Goal: Browse casually

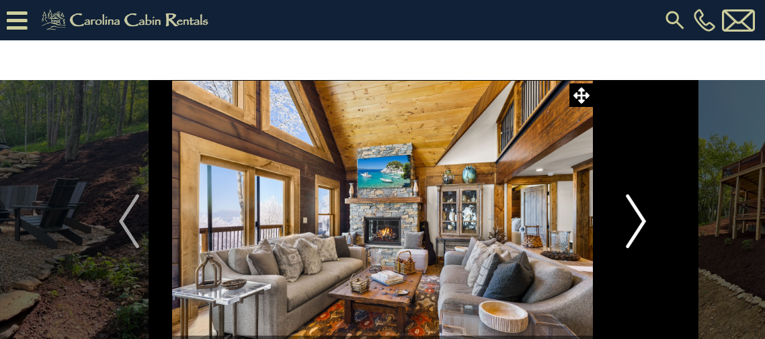
scroll to position [26, 0]
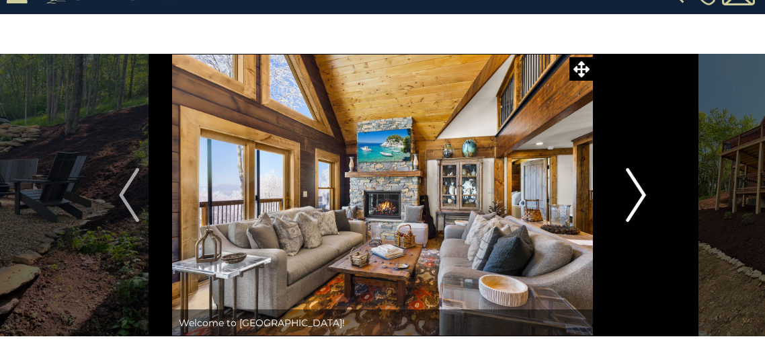
click at [632, 187] on img "Next" at bounding box center [636, 195] width 20 height 54
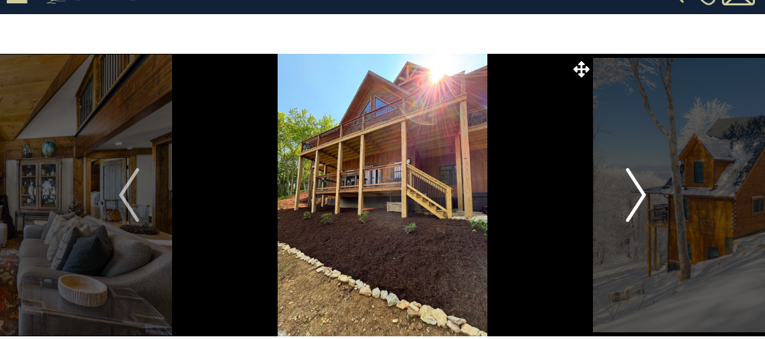
click at [632, 187] on img "Next" at bounding box center [636, 195] width 20 height 54
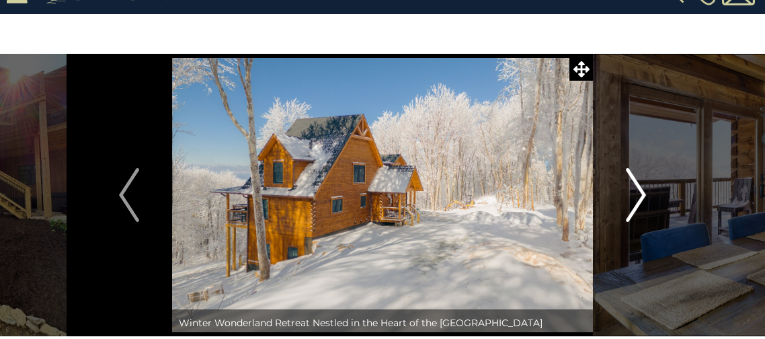
click at [632, 187] on img "Next" at bounding box center [636, 195] width 20 height 54
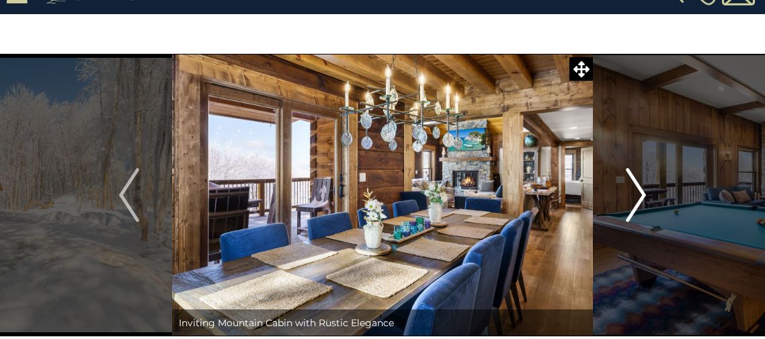
click at [632, 187] on img "Next" at bounding box center [636, 195] width 20 height 54
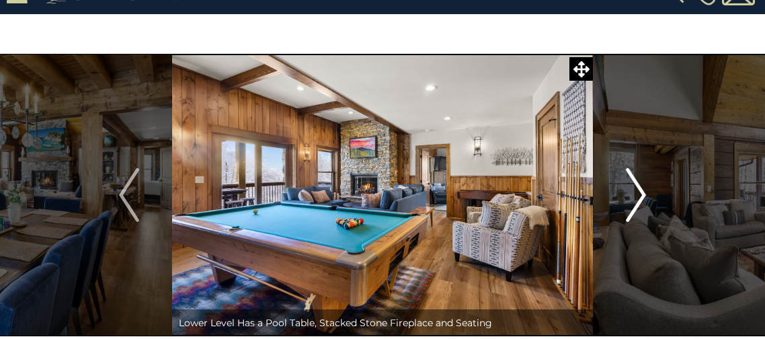
click at [632, 187] on img "Next" at bounding box center [636, 195] width 20 height 54
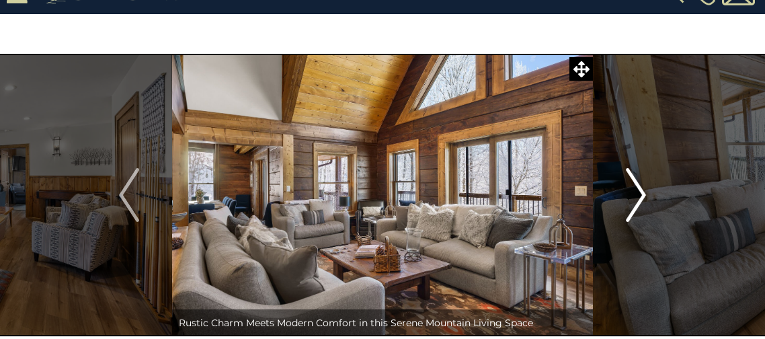
click at [632, 187] on img "Next" at bounding box center [636, 195] width 20 height 54
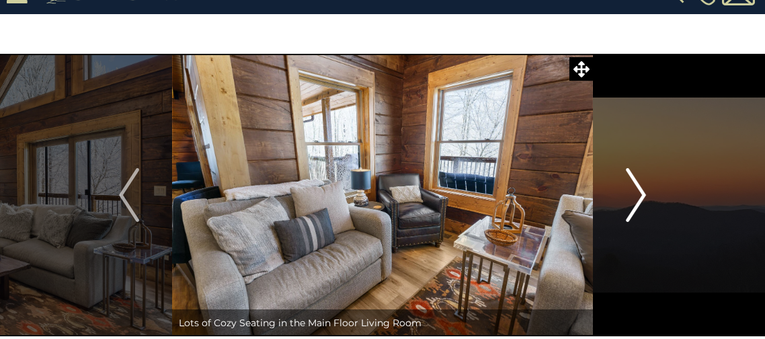
click at [632, 187] on img "Next" at bounding box center [636, 195] width 20 height 54
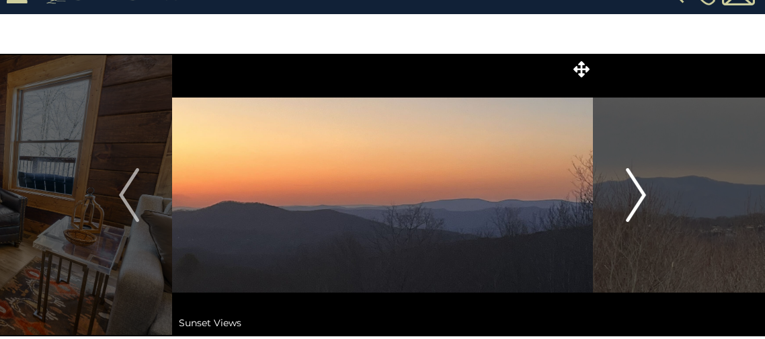
click at [632, 187] on img "Next" at bounding box center [636, 195] width 20 height 54
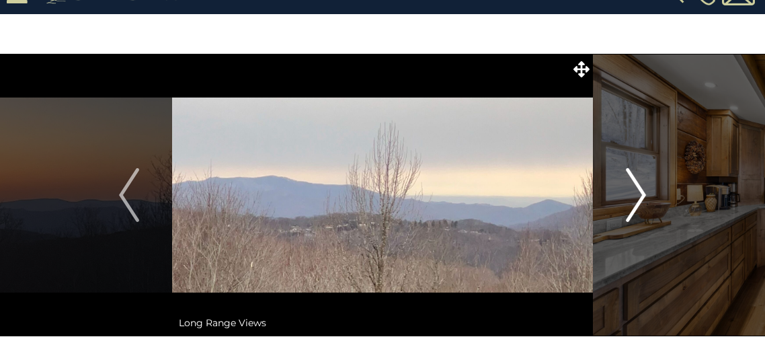
click at [632, 187] on img "Next" at bounding box center [636, 195] width 20 height 54
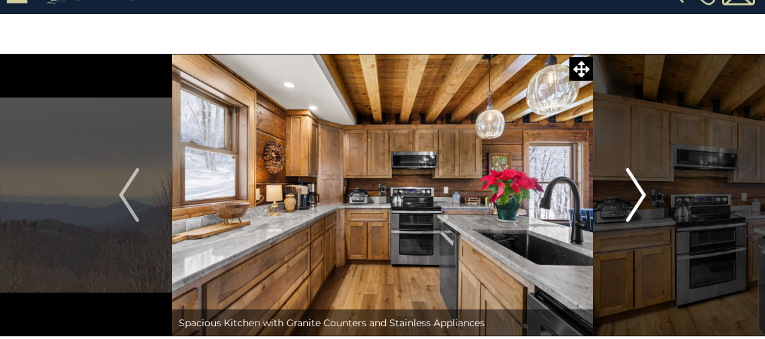
click at [632, 187] on img "Next" at bounding box center [636, 195] width 20 height 54
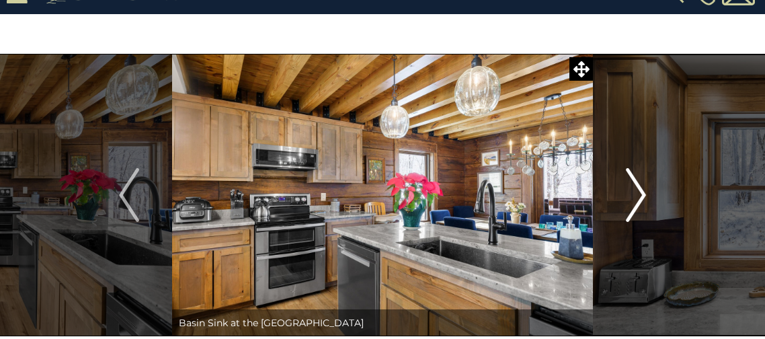
click at [632, 187] on img "Next" at bounding box center [636, 195] width 20 height 54
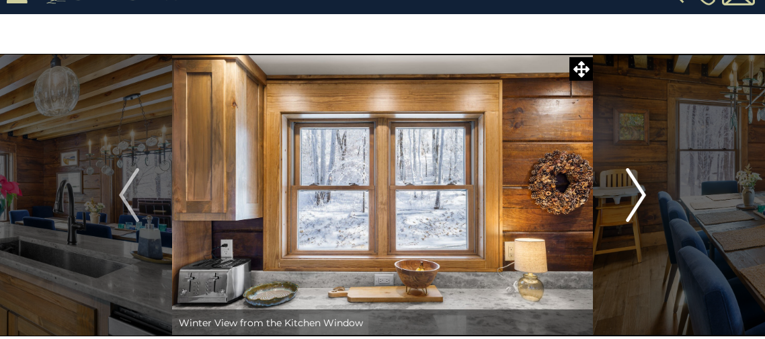
click at [632, 187] on img "Next" at bounding box center [636, 195] width 20 height 54
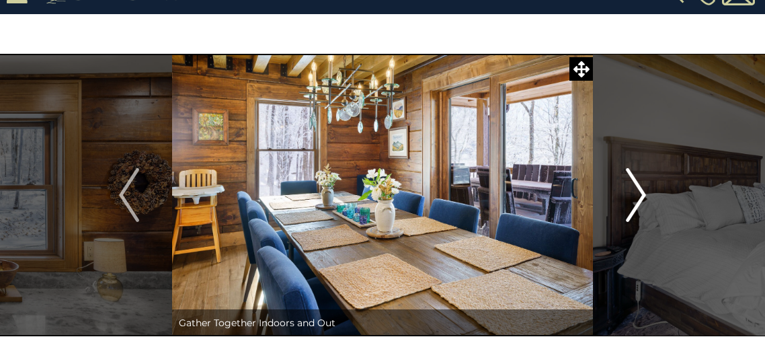
click at [632, 187] on img "Next" at bounding box center [636, 195] width 20 height 54
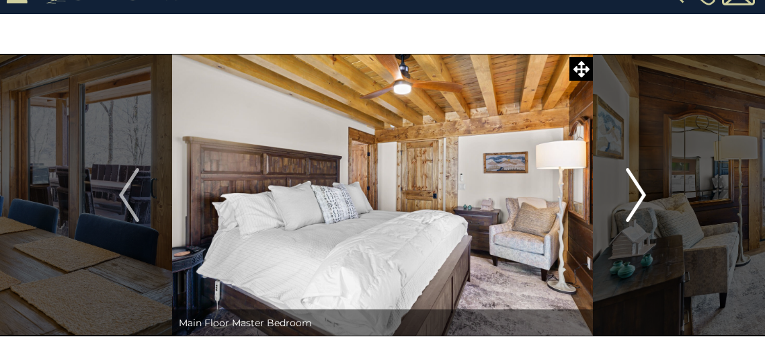
click at [632, 187] on img "Next" at bounding box center [636, 195] width 20 height 54
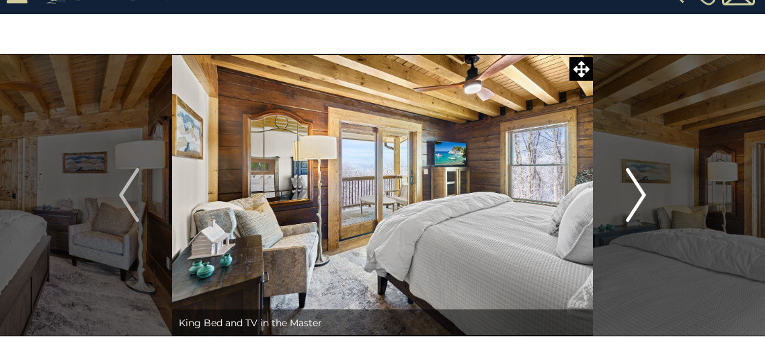
click at [632, 187] on img "Next" at bounding box center [636, 195] width 20 height 54
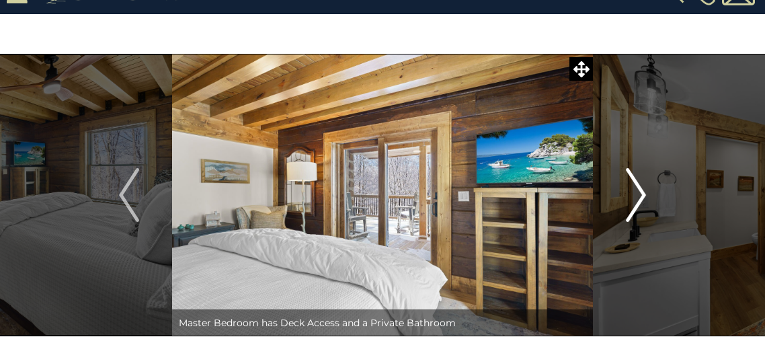
click at [632, 187] on img "Next" at bounding box center [636, 195] width 20 height 54
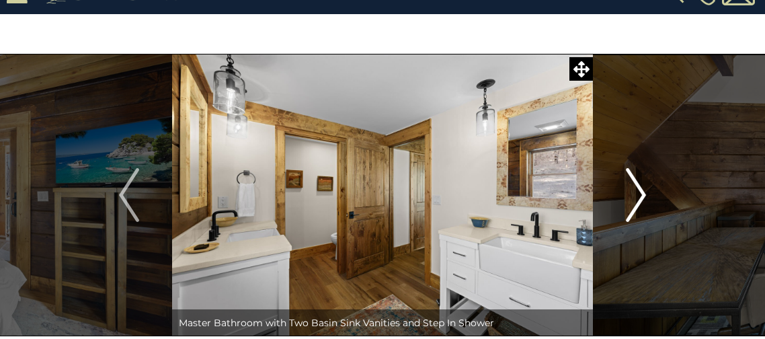
click at [632, 187] on img "Next" at bounding box center [636, 195] width 20 height 54
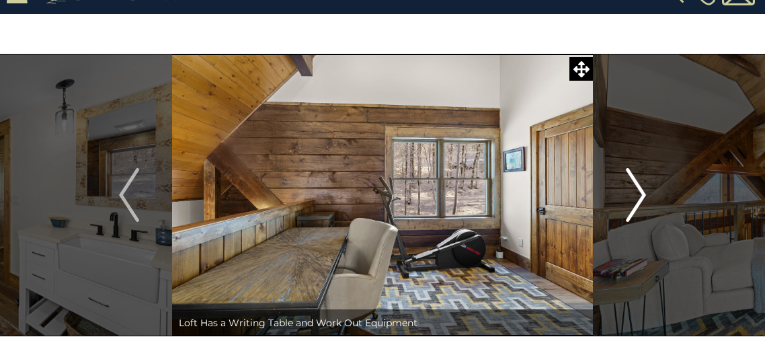
click at [632, 187] on img "Next" at bounding box center [636, 195] width 20 height 54
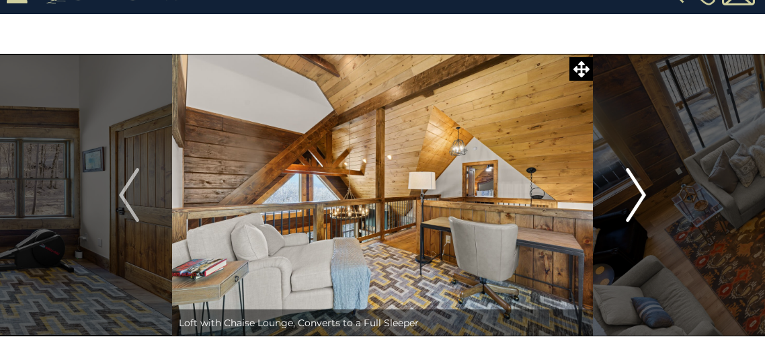
click at [632, 187] on img "Next" at bounding box center [636, 195] width 20 height 54
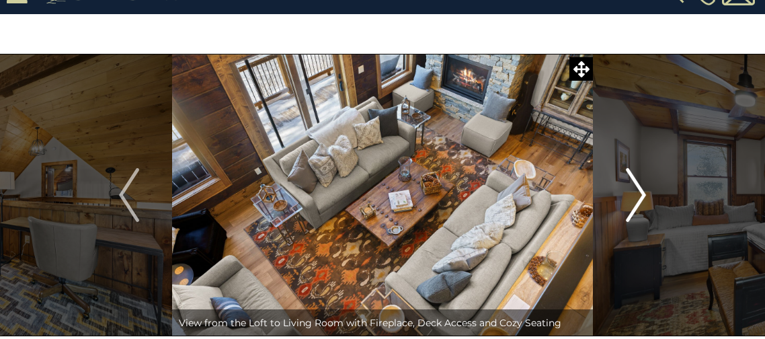
click at [632, 187] on img "Next" at bounding box center [636, 195] width 20 height 54
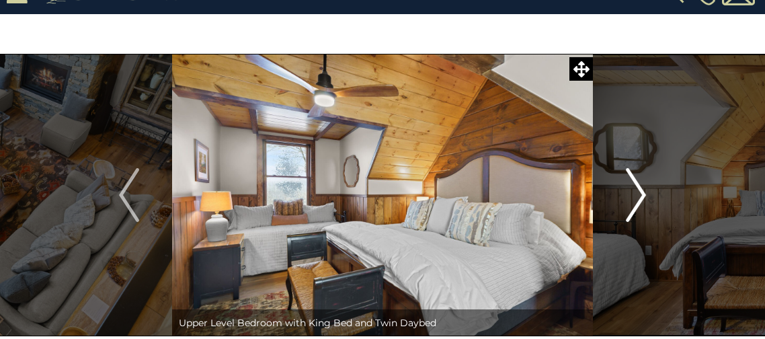
click at [632, 187] on img "Next" at bounding box center [636, 195] width 20 height 54
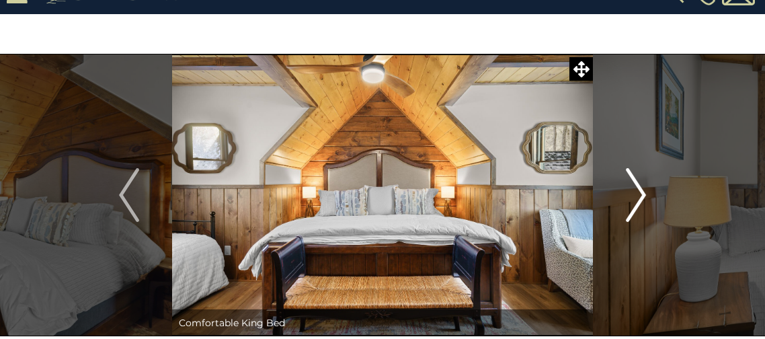
click at [632, 187] on img "Next" at bounding box center [636, 195] width 20 height 54
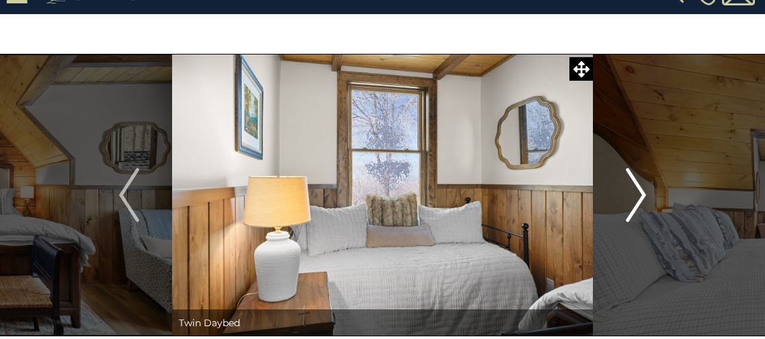
click at [632, 187] on img "Next" at bounding box center [636, 195] width 20 height 54
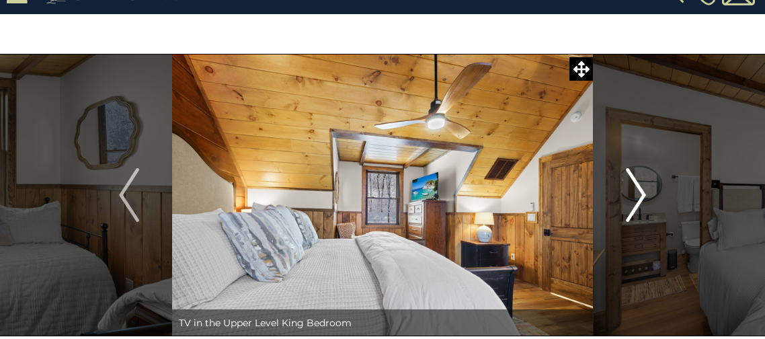
click at [632, 187] on img "Next" at bounding box center [636, 195] width 20 height 54
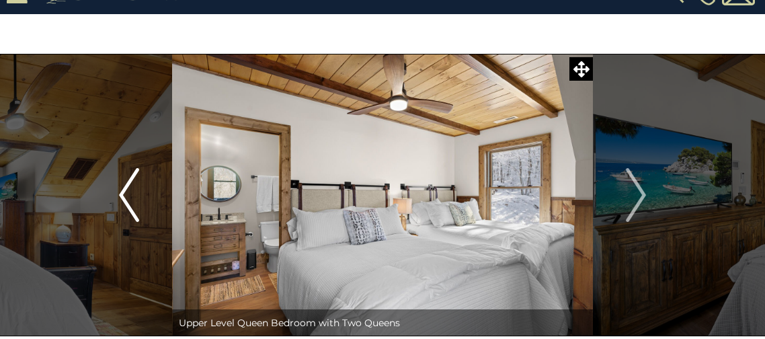
click at [145, 202] on button "Previous" at bounding box center [129, 195] width 86 height 282
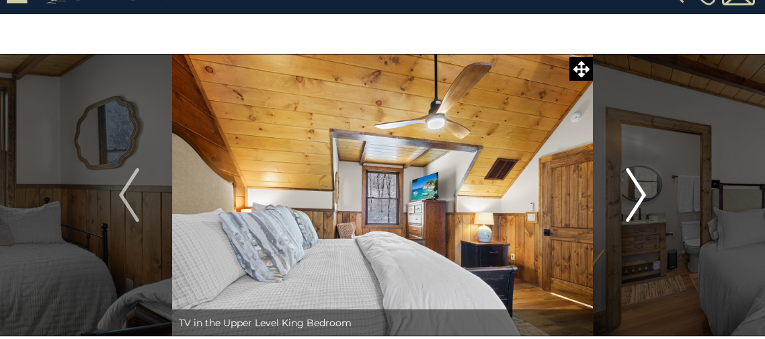
click at [626, 197] on img "Next" at bounding box center [636, 195] width 20 height 54
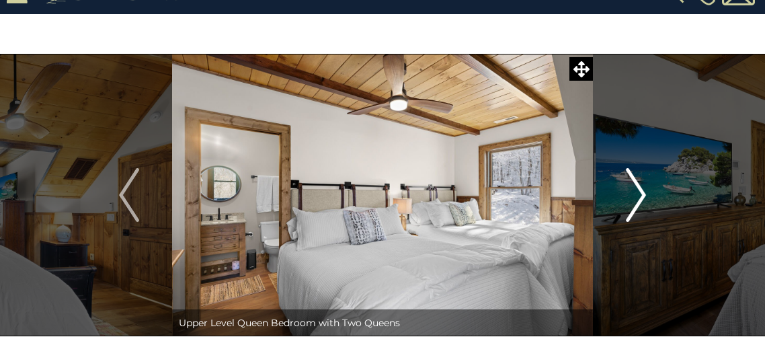
click at [626, 197] on img "Next" at bounding box center [636, 195] width 20 height 54
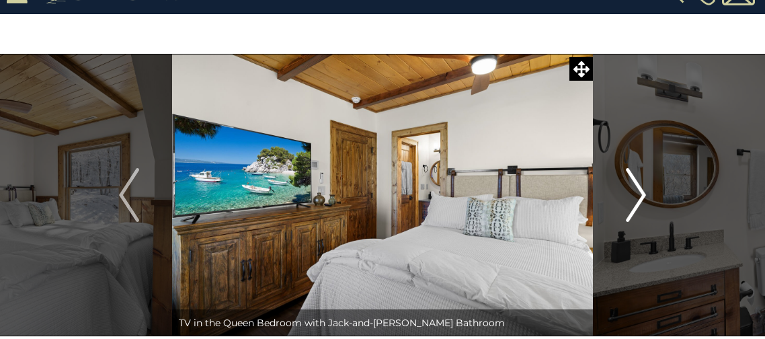
click at [626, 197] on img "Next" at bounding box center [636, 195] width 20 height 54
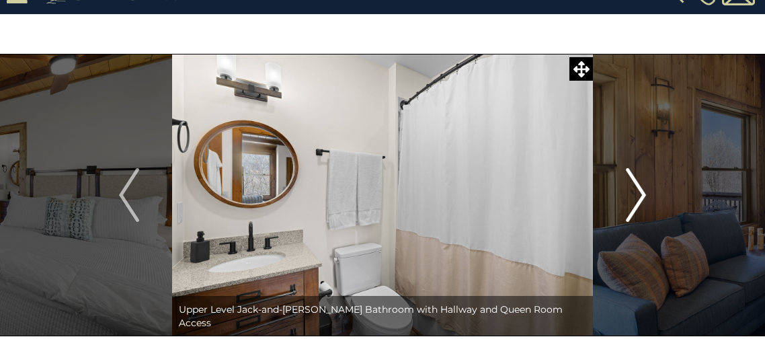
click at [626, 197] on img "Next" at bounding box center [636, 195] width 20 height 54
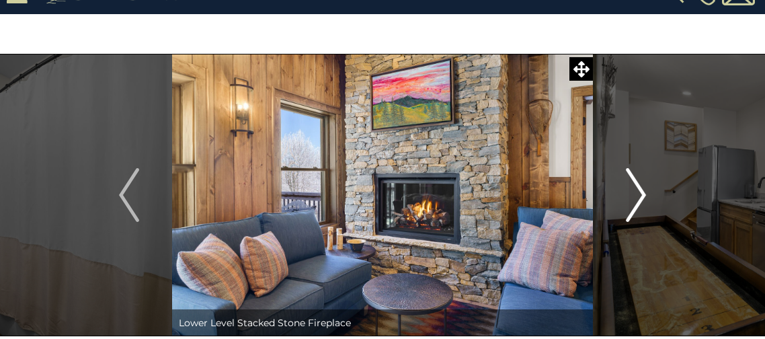
click at [626, 197] on img "Next" at bounding box center [636, 195] width 20 height 54
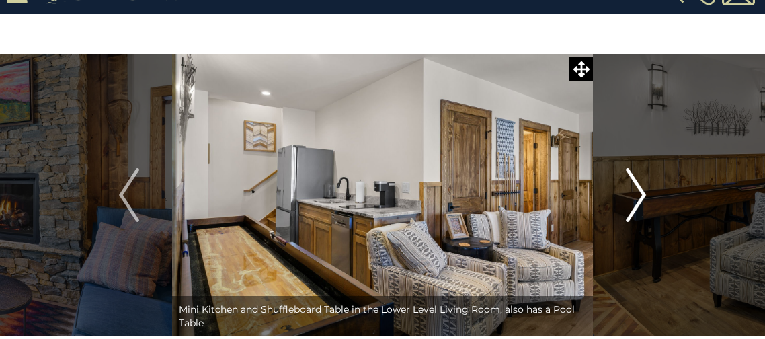
click at [626, 197] on img "Next" at bounding box center [636, 195] width 20 height 54
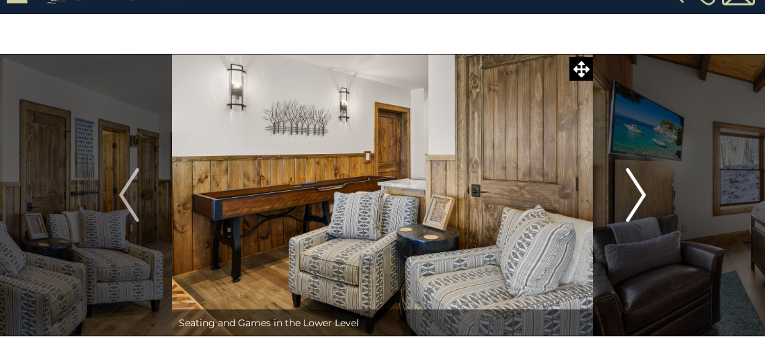
click at [626, 197] on img "Next" at bounding box center [636, 195] width 20 height 54
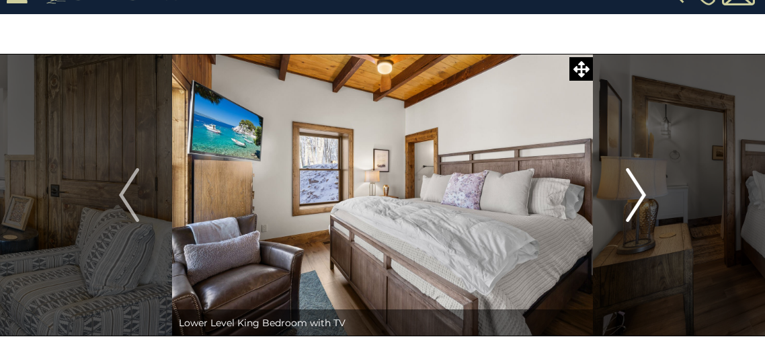
click at [626, 197] on img "Next" at bounding box center [636, 195] width 20 height 54
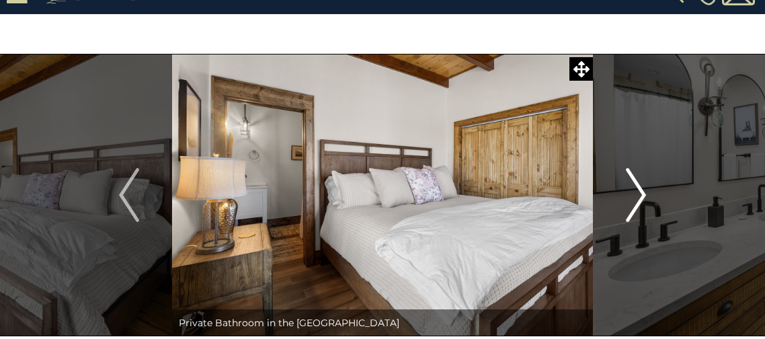
click at [626, 197] on img "Next" at bounding box center [636, 195] width 20 height 54
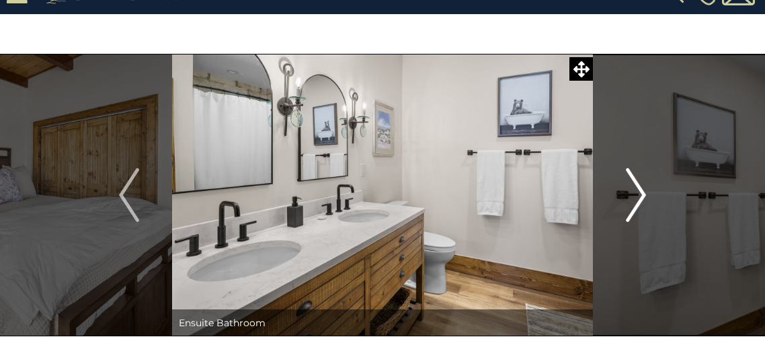
click at [626, 197] on img "Next" at bounding box center [636, 195] width 20 height 54
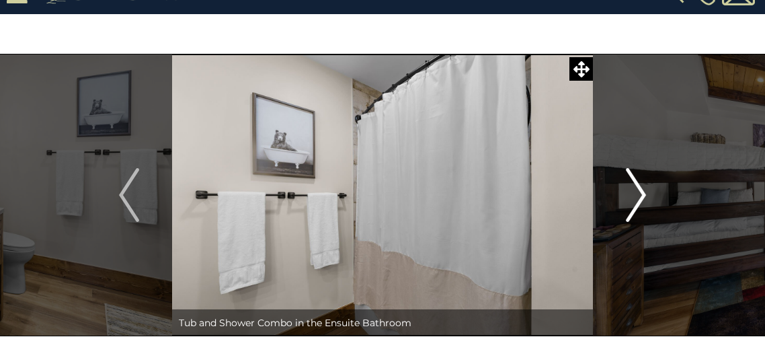
click at [626, 197] on img "Next" at bounding box center [636, 195] width 20 height 54
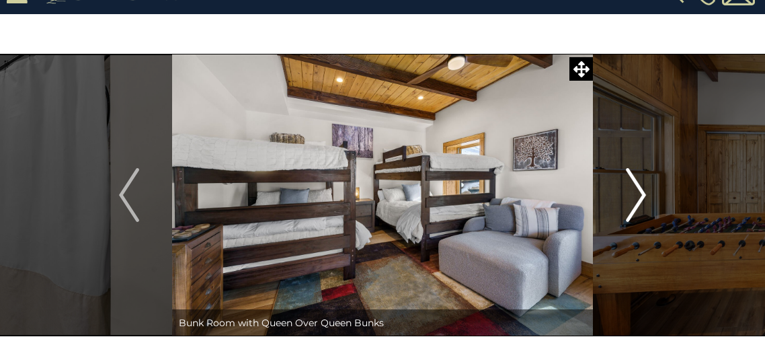
click at [626, 197] on img "Next" at bounding box center [636, 195] width 20 height 54
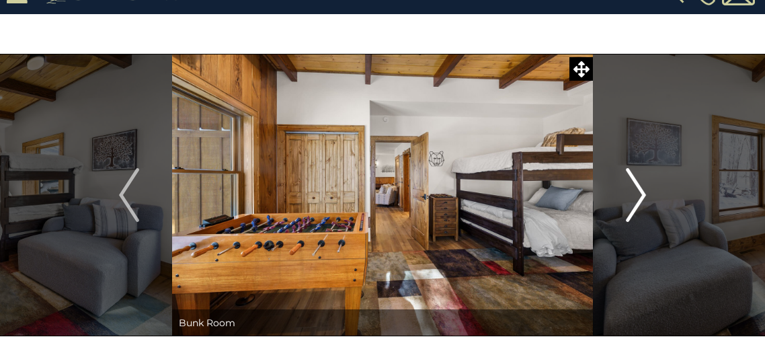
click at [626, 197] on img "Next" at bounding box center [636, 195] width 20 height 54
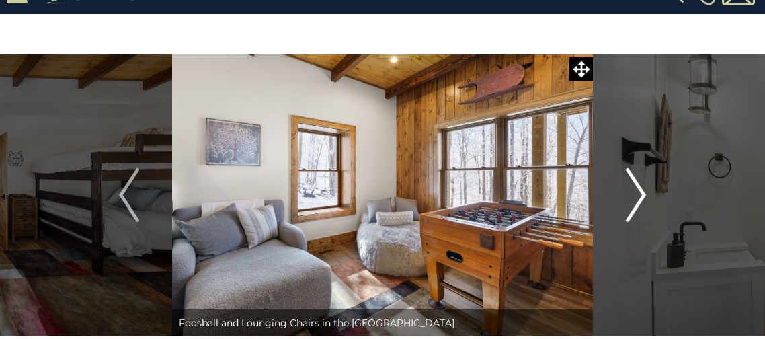
click at [626, 197] on img "Next" at bounding box center [636, 195] width 20 height 54
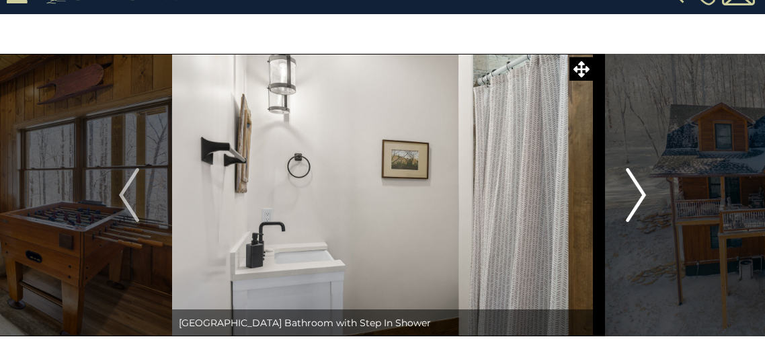
click at [626, 197] on img "Next" at bounding box center [636, 195] width 20 height 54
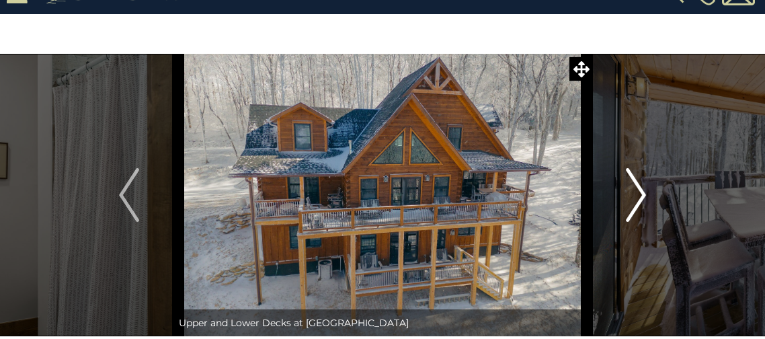
click at [626, 197] on img "Next" at bounding box center [636, 195] width 20 height 54
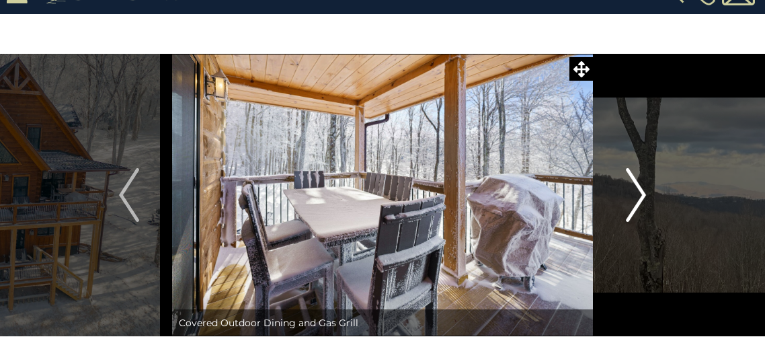
click at [626, 197] on img "Next" at bounding box center [636, 195] width 20 height 54
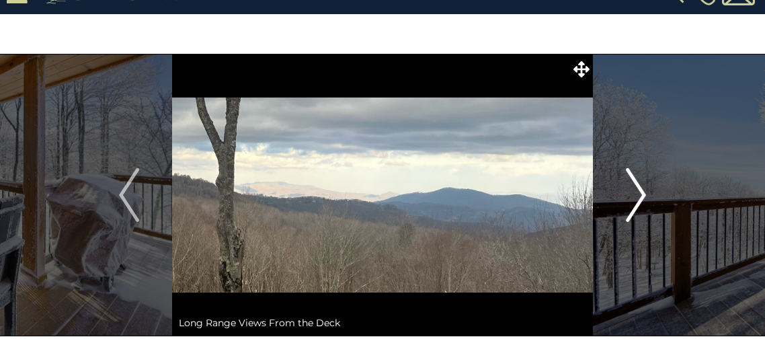
click at [626, 197] on img "Next" at bounding box center [636, 195] width 20 height 54
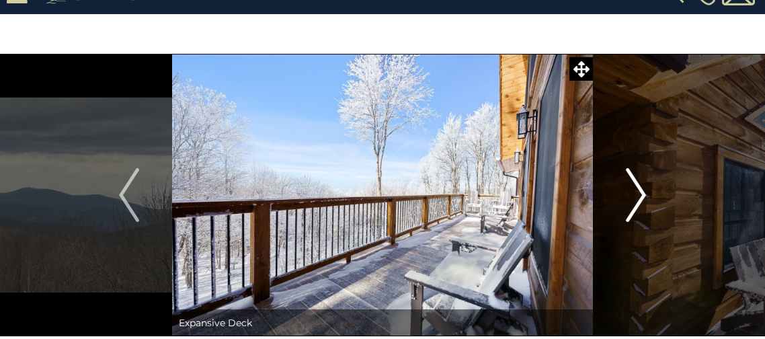
click at [626, 197] on img "Next" at bounding box center [636, 195] width 20 height 54
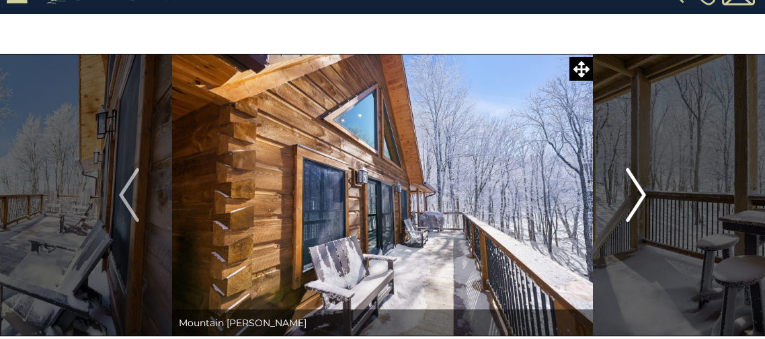
click at [626, 197] on img "Next" at bounding box center [636, 195] width 20 height 54
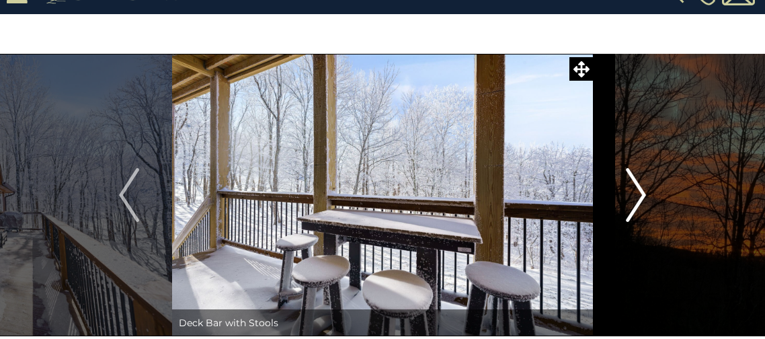
click at [626, 197] on img "Next" at bounding box center [636, 195] width 20 height 54
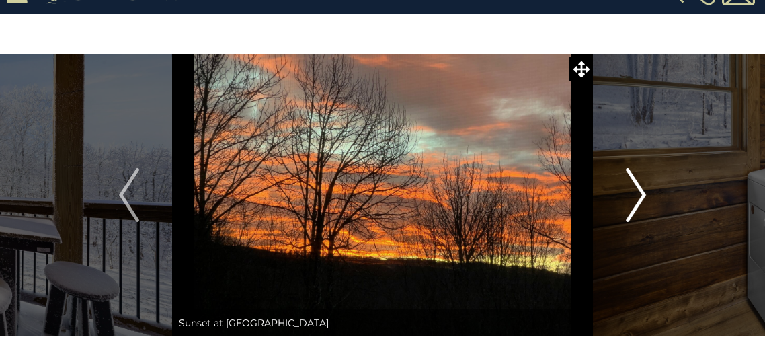
click at [626, 197] on img "Next" at bounding box center [636, 195] width 20 height 54
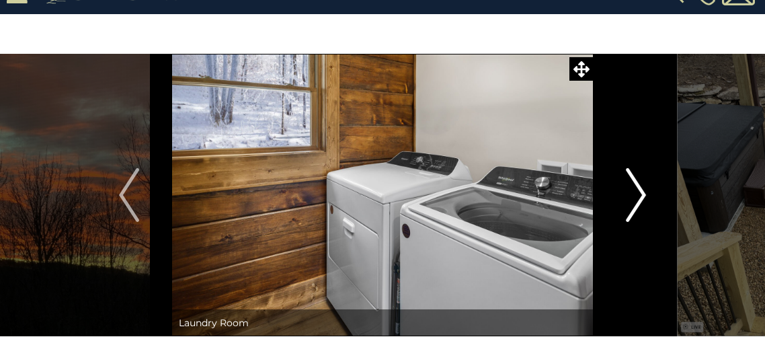
click at [626, 197] on img "Next" at bounding box center [636, 195] width 20 height 54
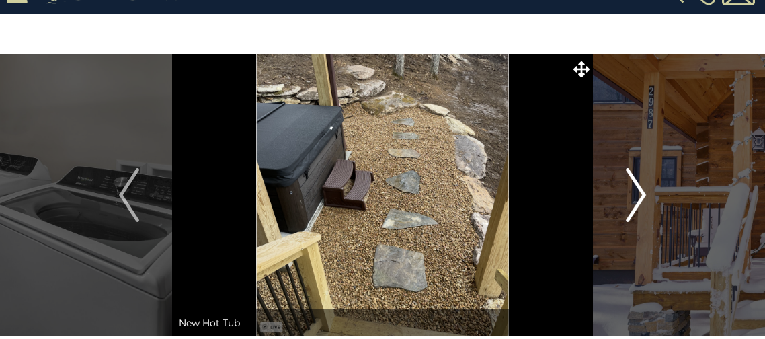
click at [626, 197] on img "Next" at bounding box center [636, 195] width 20 height 54
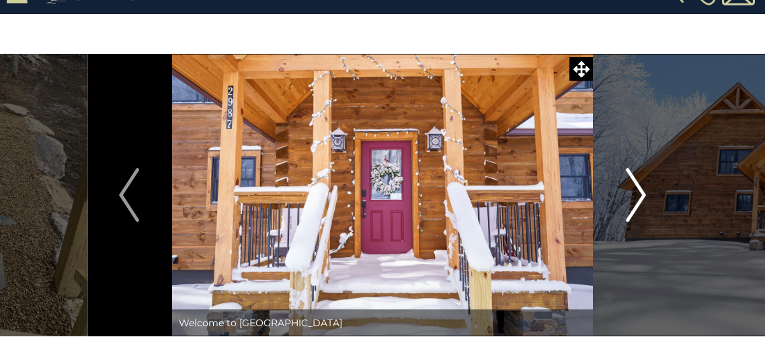
click at [626, 197] on img "Next" at bounding box center [636, 195] width 20 height 54
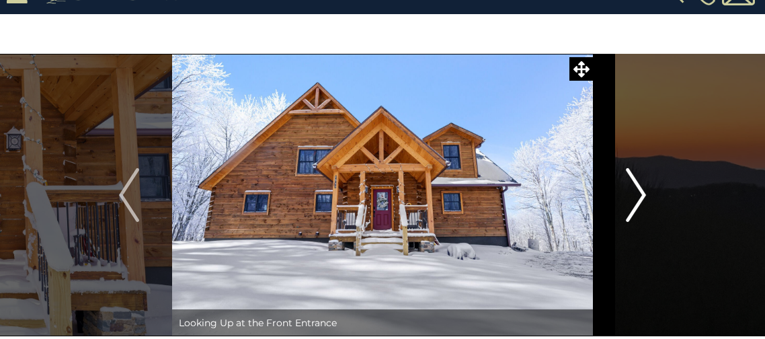
click at [626, 197] on img "Next" at bounding box center [636, 195] width 20 height 54
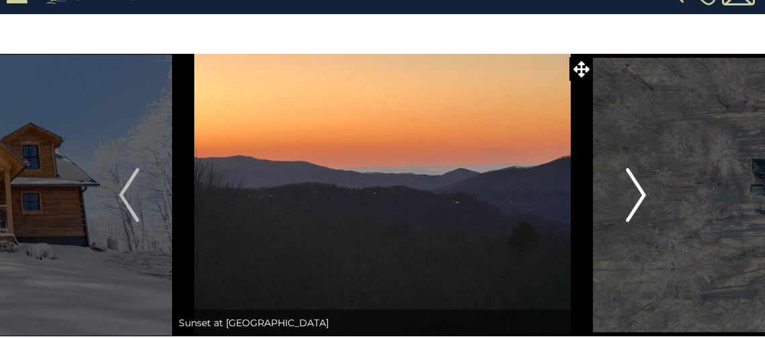
click at [626, 197] on img "Next" at bounding box center [636, 195] width 20 height 54
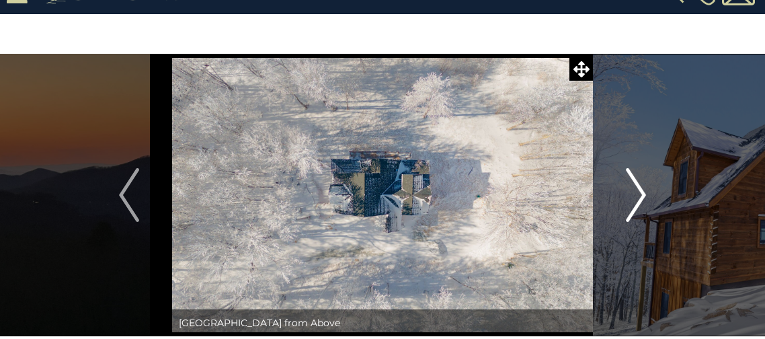
click at [626, 197] on img "Next" at bounding box center [636, 195] width 20 height 54
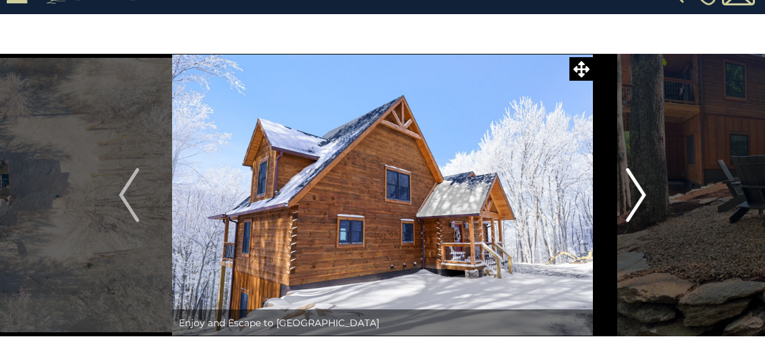
click at [626, 197] on img "Next" at bounding box center [636, 195] width 20 height 54
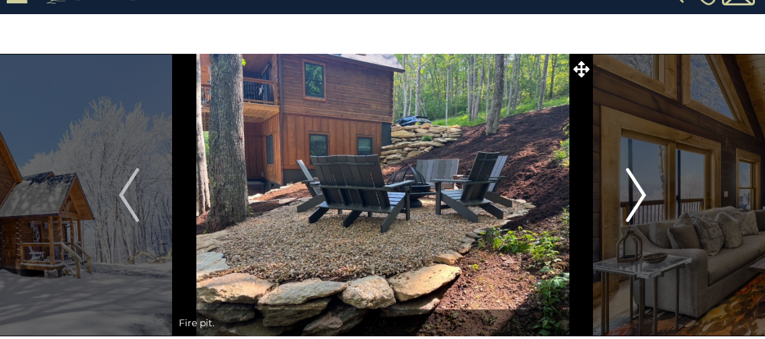
click at [626, 197] on img "Next" at bounding box center [636, 195] width 20 height 54
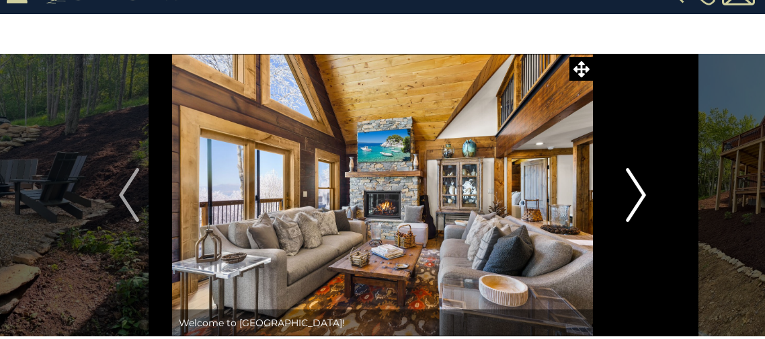
click at [626, 197] on img "Next" at bounding box center [636, 195] width 20 height 54
